Goal: Browse casually: Explore the website without a specific task or goal

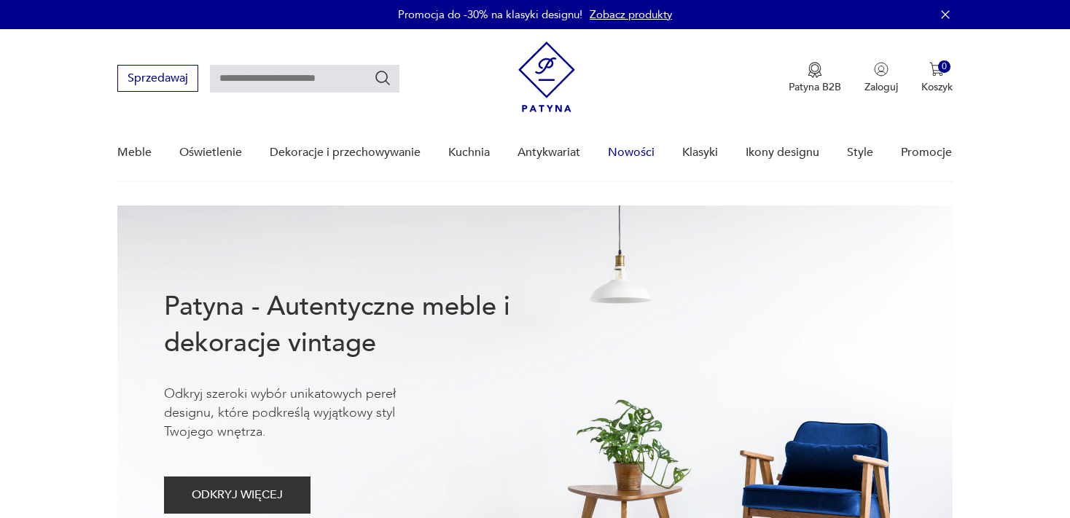
click at [636, 152] on link "Nowości" at bounding box center [631, 153] width 47 height 56
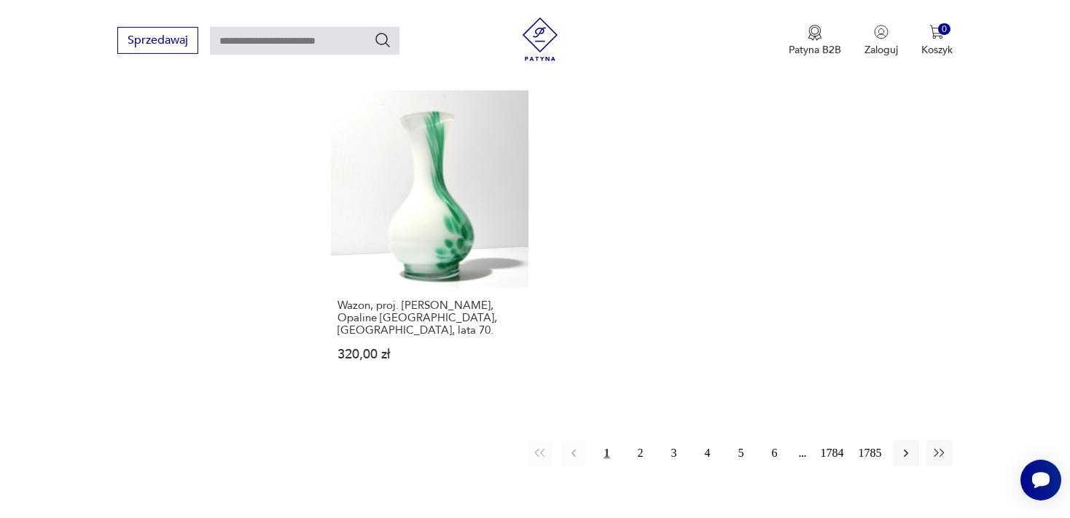
scroll to position [1990, 0]
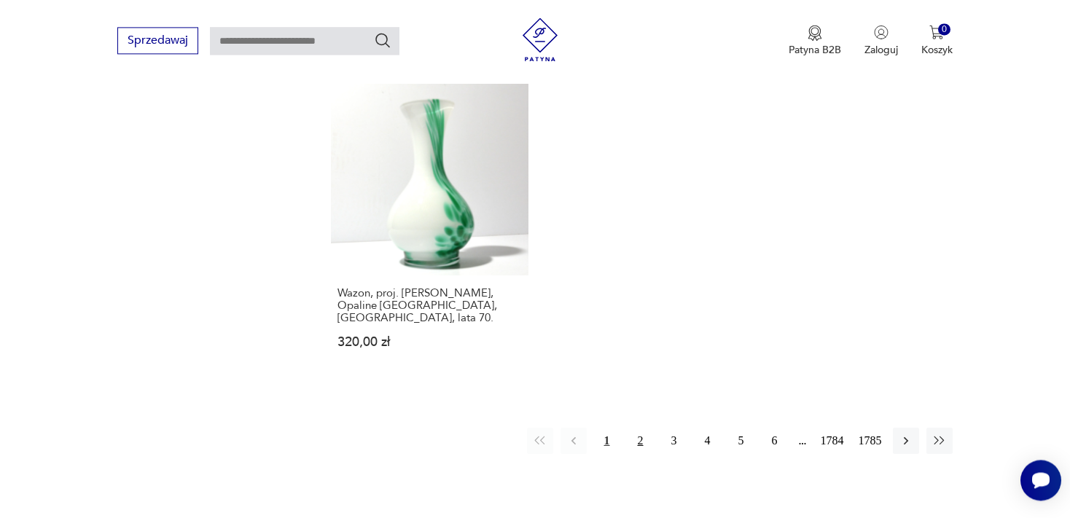
click at [639, 428] on button "2" at bounding box center [641, 441] width 26 height 26
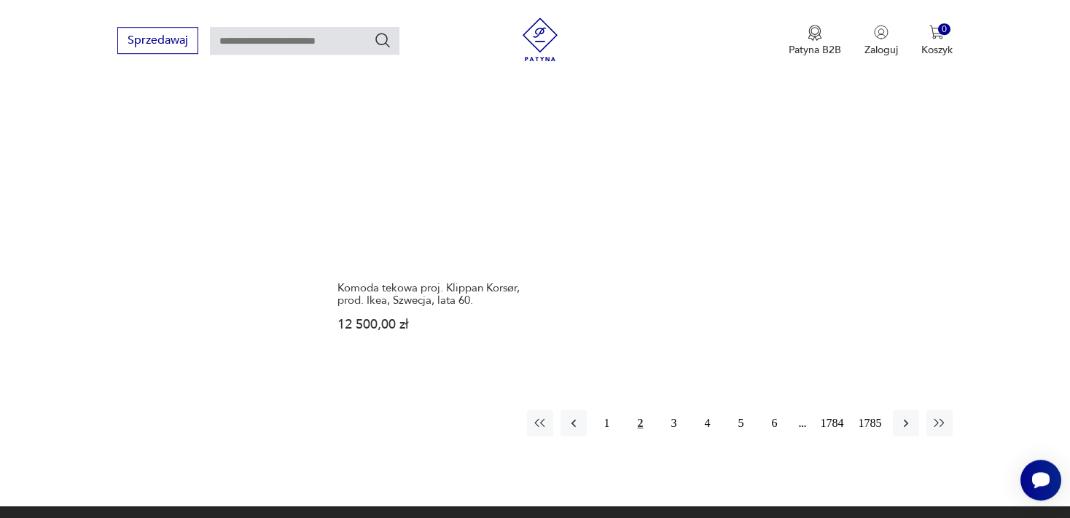
scroll to position [1985, 0]
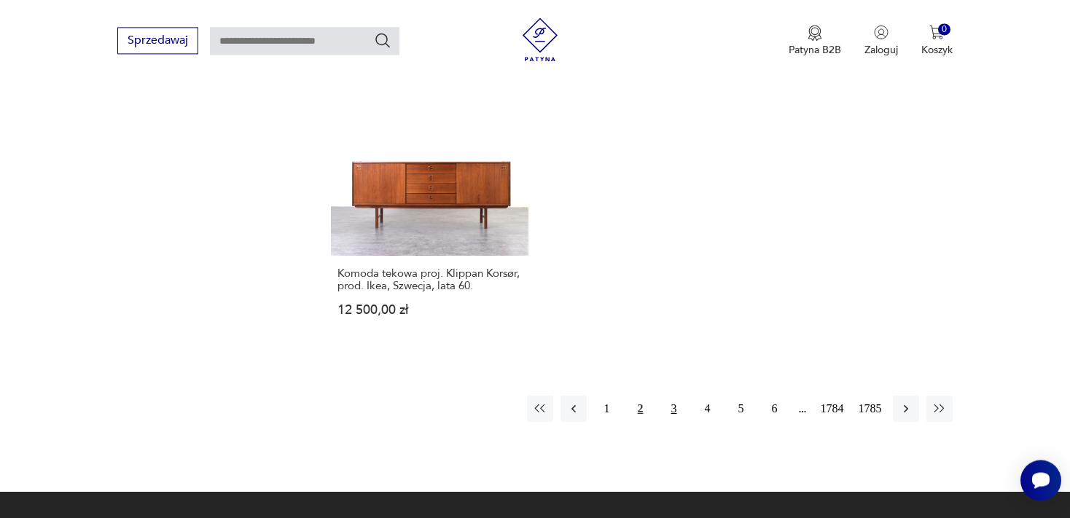
click at [671, 396] on button "3" at bounding box center [674, 409] width 26 height 26
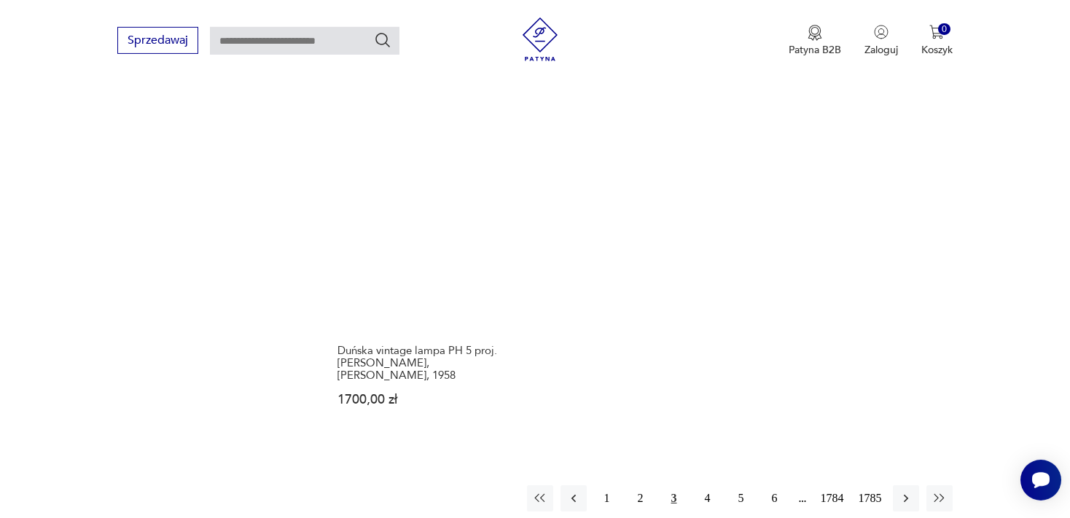
scroll to position [1934, 0]
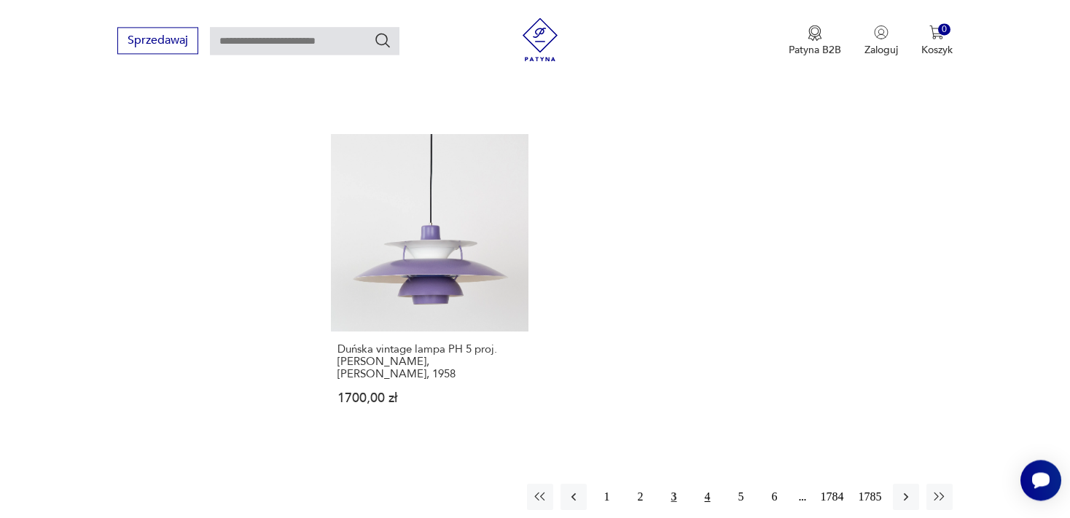
click at [710, 484] on button "4" at bounding box center [708, 497] width 26 height 26
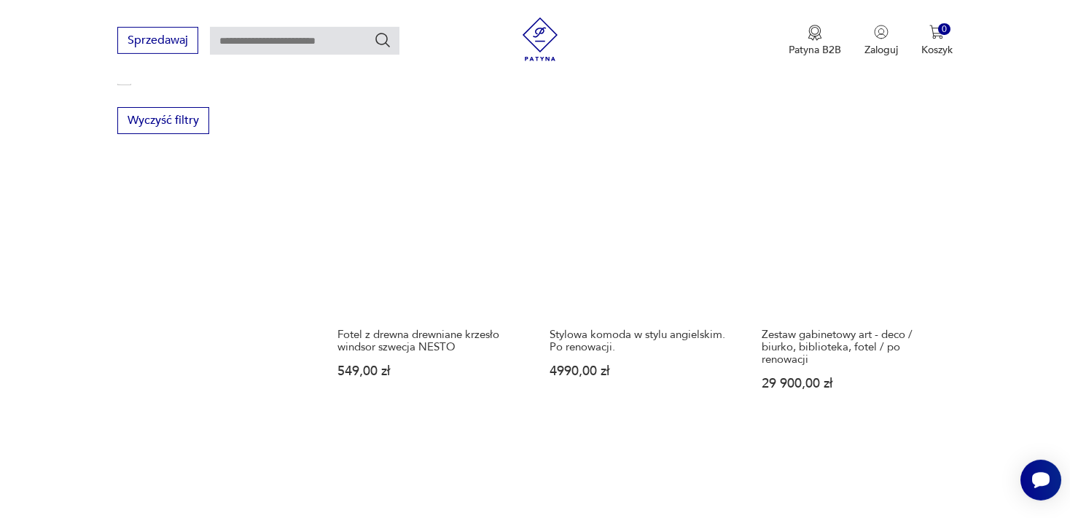
scroll to position [984, 0]
